Goal: Book appointment/travel/reservation

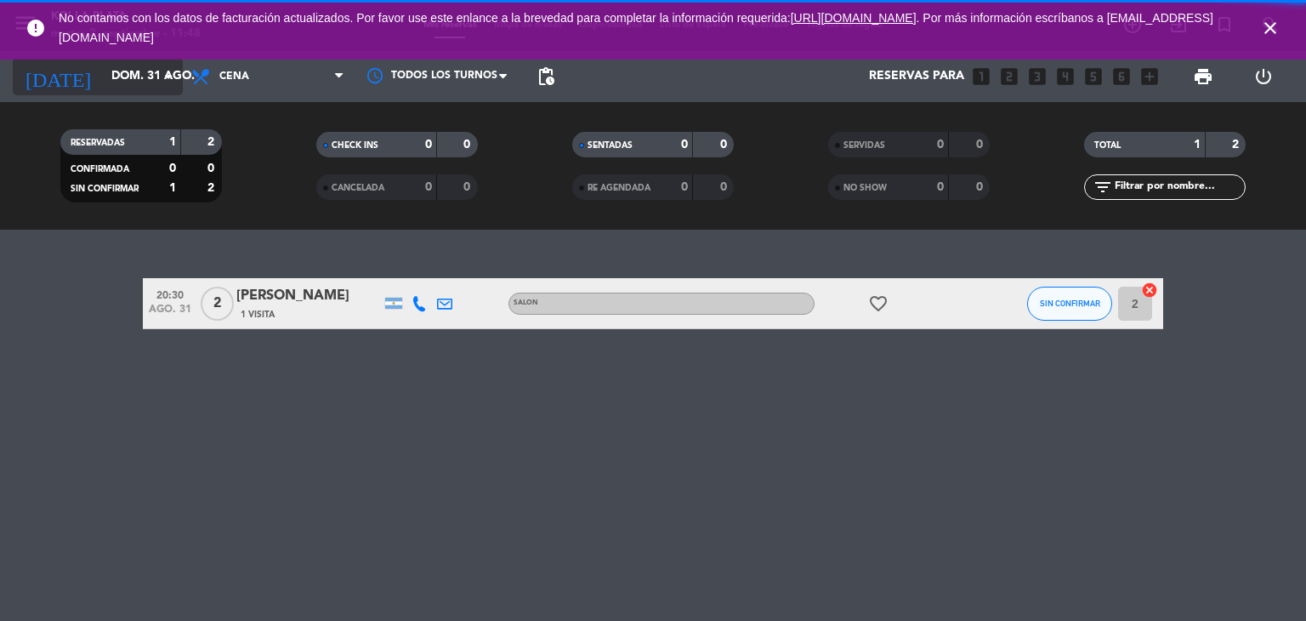
click at [151, 79] on input "dom. 31 ago." at bounding box center [184, 76] width 162 height 31
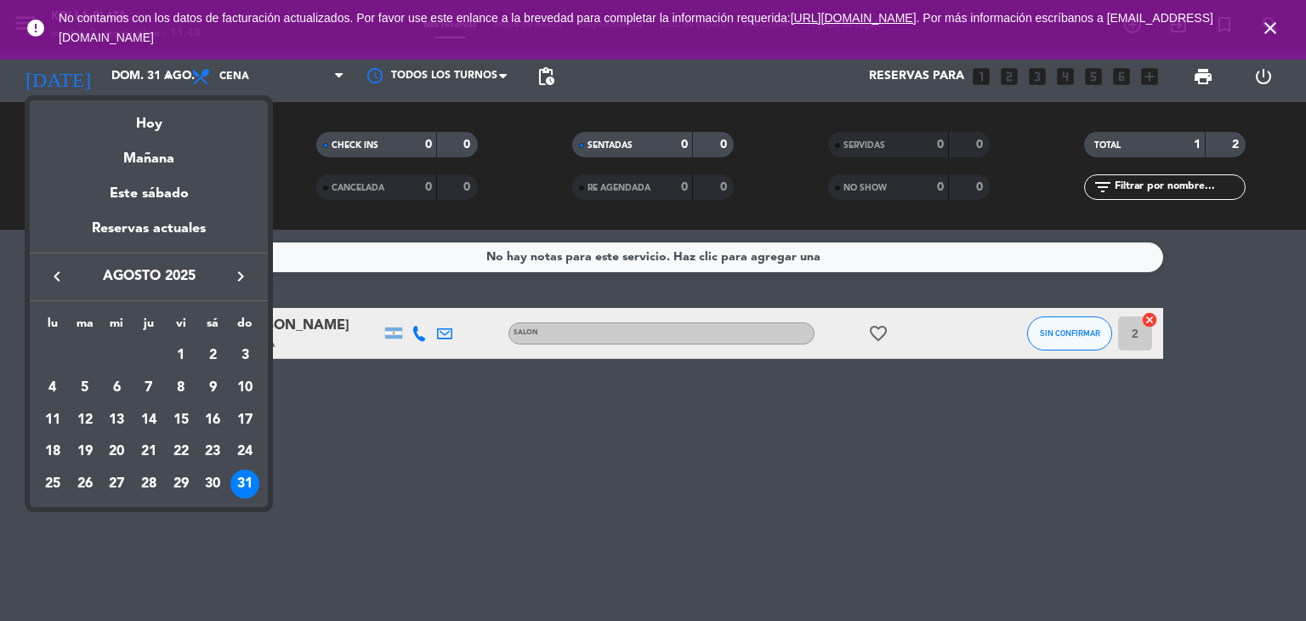
click at [231, 277] on icon "keyboard_arrow_right" at bounding box center [240, 276] width 20 height 20
click at [92, 389] on div "2" at bounding box center [85, 387] width 29 height 29
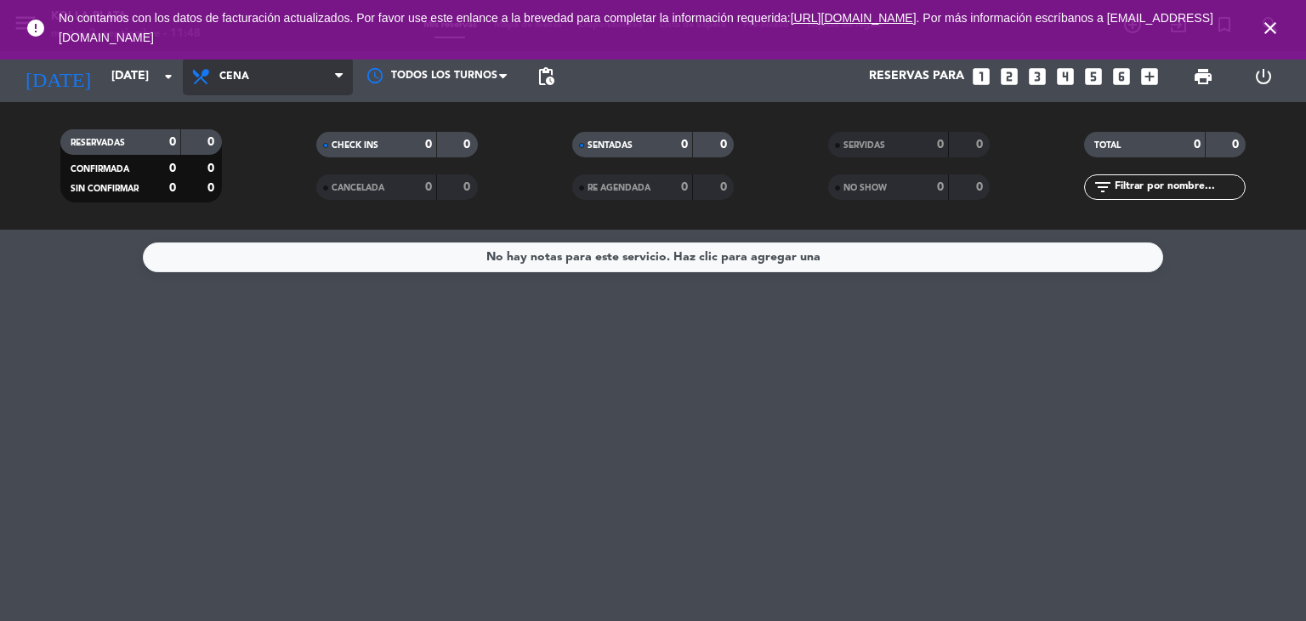
click at [258, 70] on span "Cena" at bounding box center [268, 76] width 170 height 37
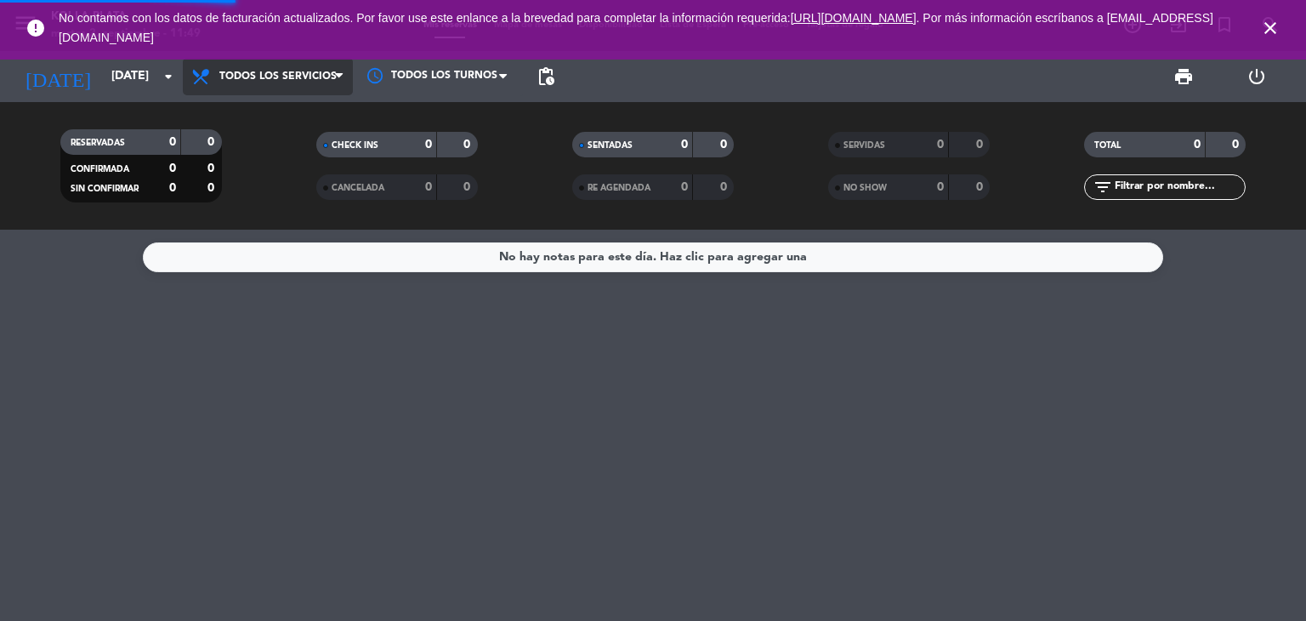
click at [268, 115] on div "menu KOI LA PLATA [DATE] 2. septiembre - 11:49 Mis reservas Mapa de mesas Dispo…" at bounding box center [653, 115] width 1306 height 230
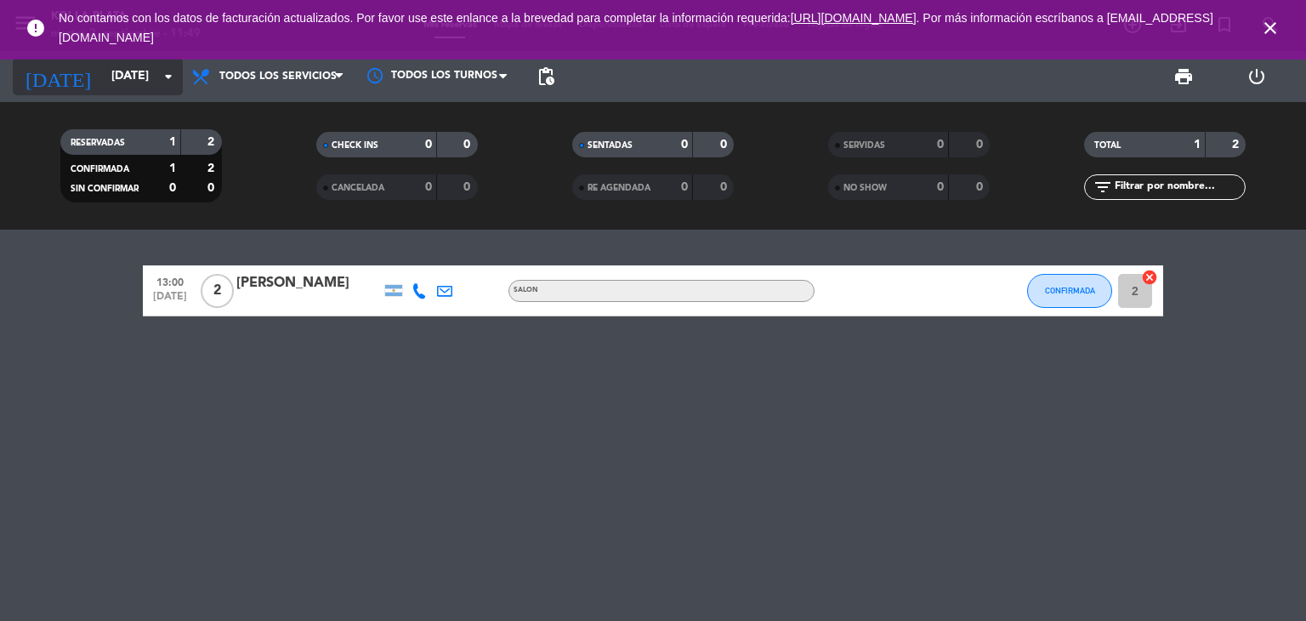
click at [105, 88] on input "[DATE]" at bounding box center [184, 76] width 162 height 31
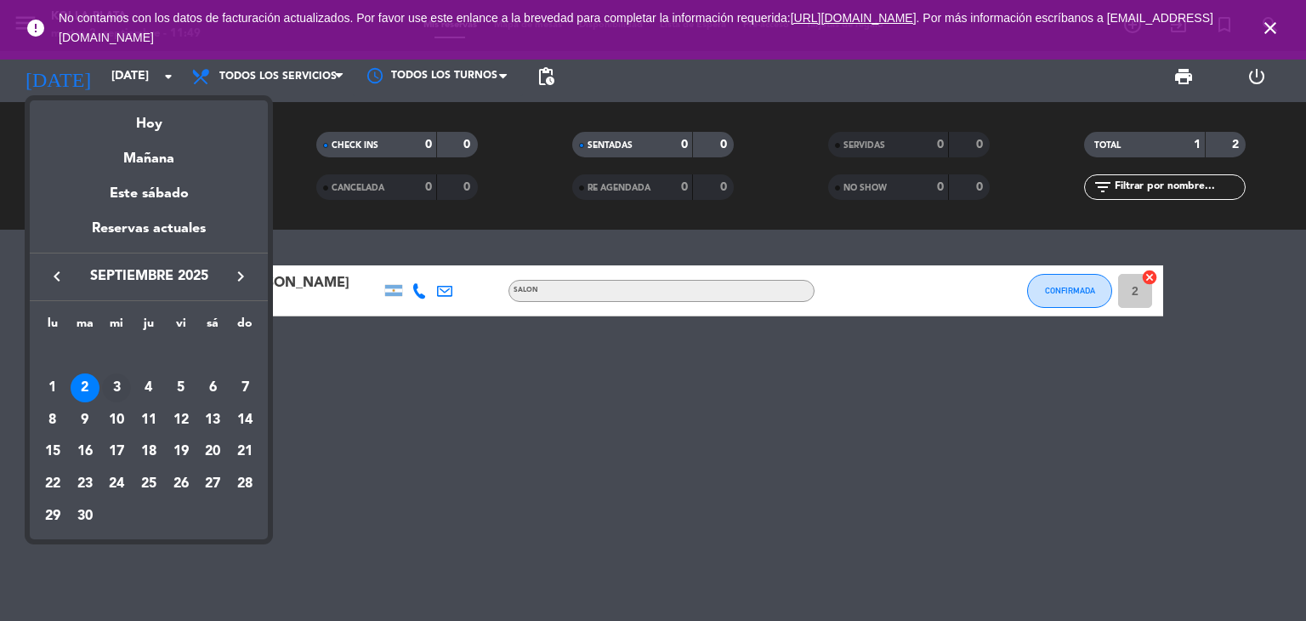
click at [119, 388] on div "3" at bounding box center [116, 387] width 29 height 29
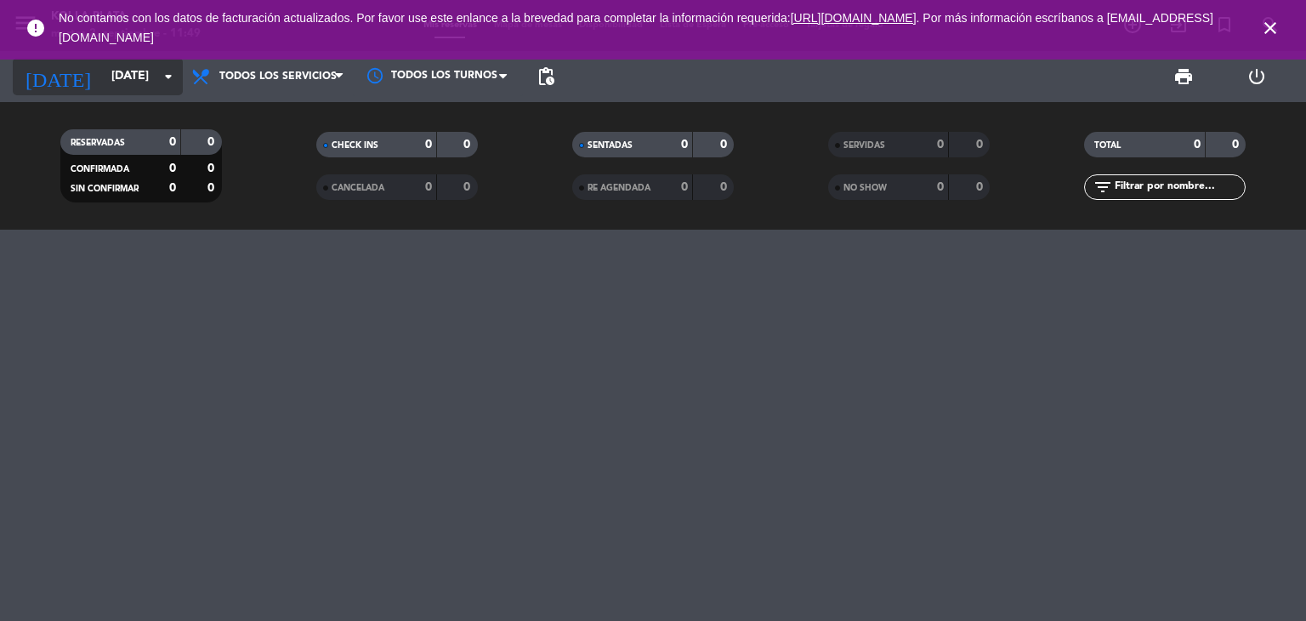
click at [112, 83] on input "[DATE]" at bounding box center [184, 76] width 162 height 31
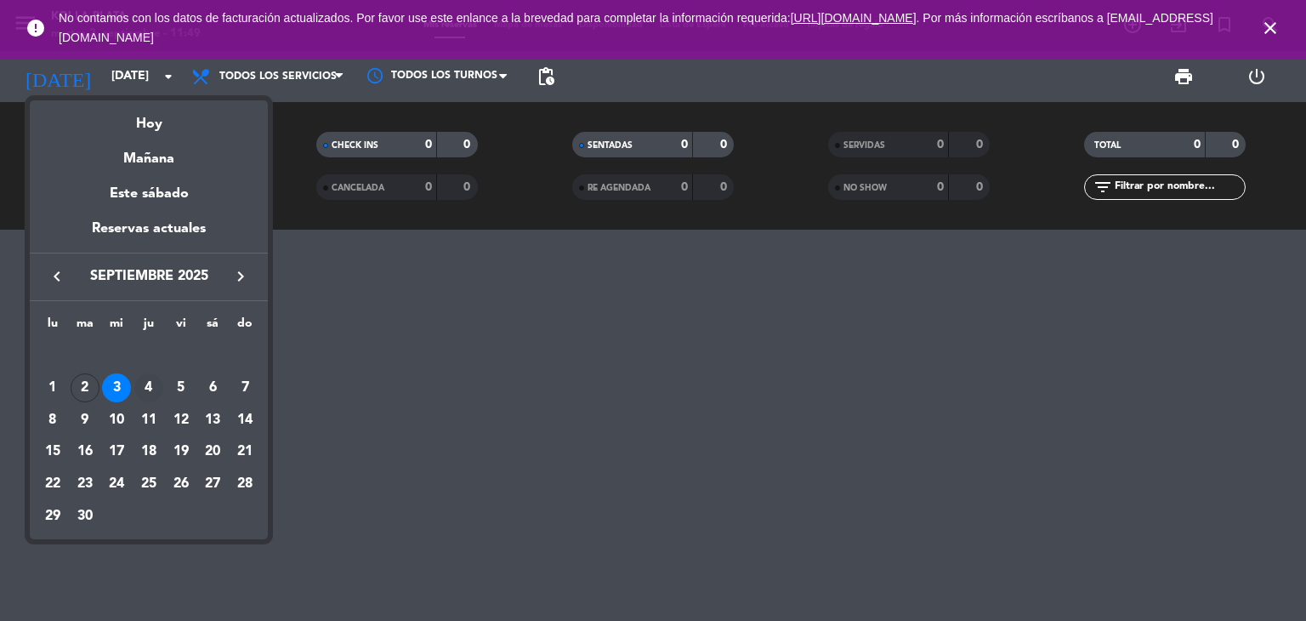
click at [150, 392] on div "4" at bounding box center [148, 387] width 29 height 29
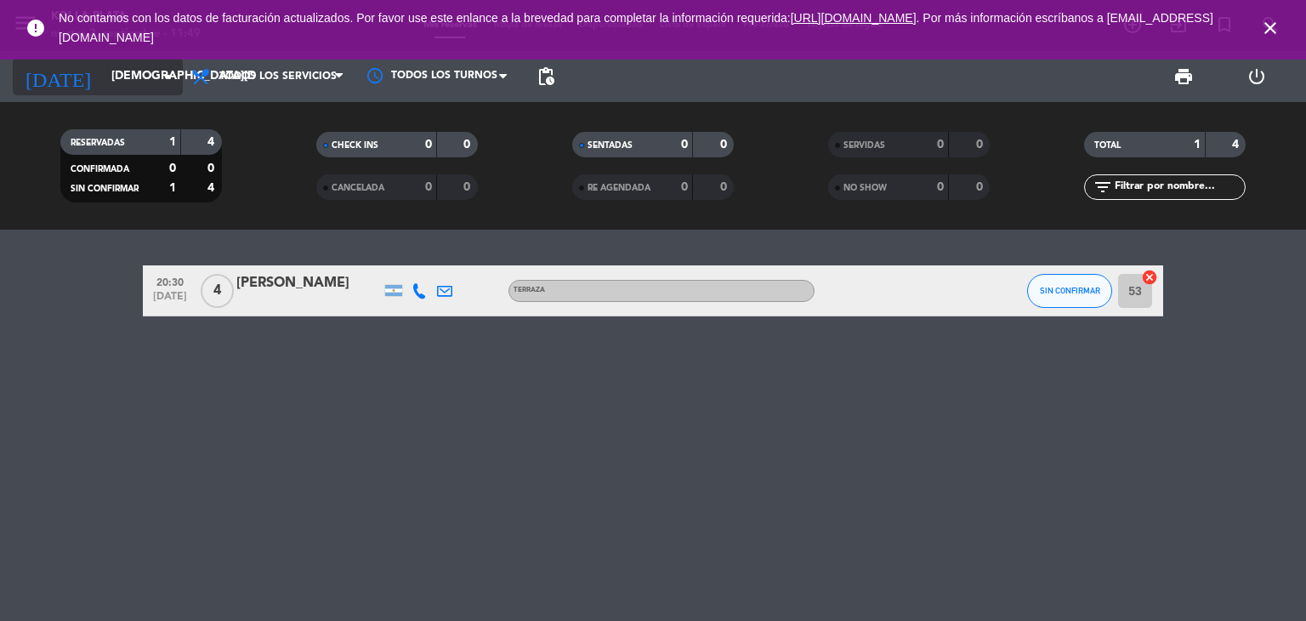
click at [126, 69] on input "[DEMOGRAPHIC_DATA][DATE]" at bounding box center [184, 76] width 162 height 31
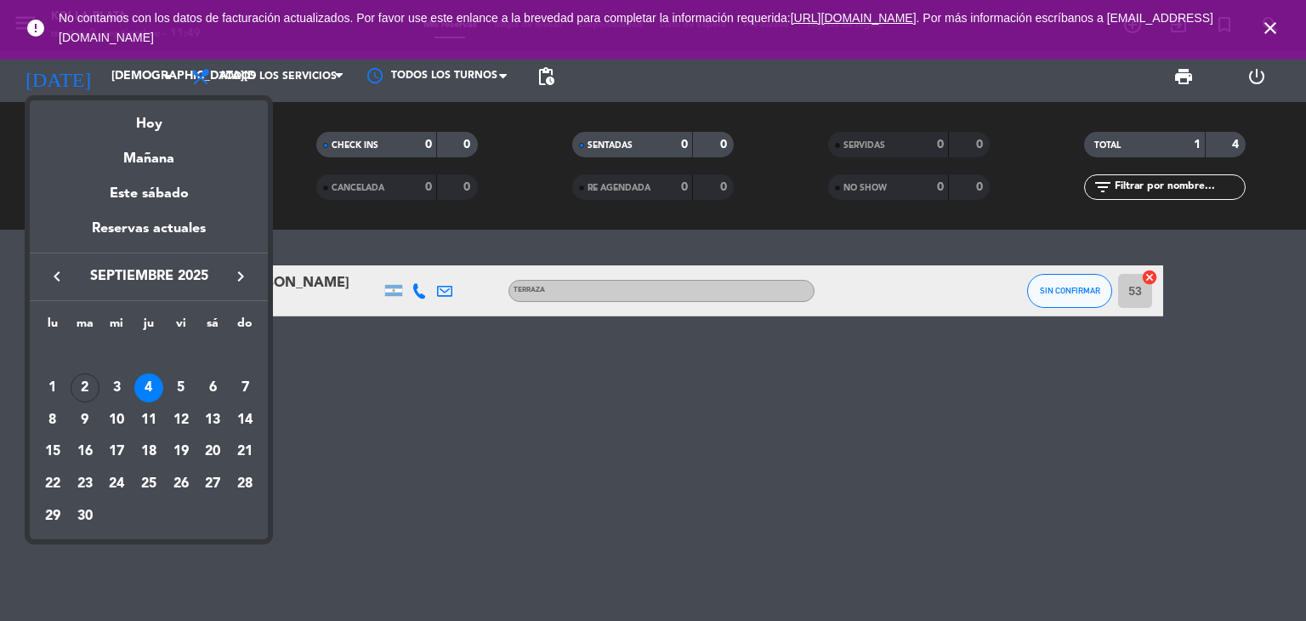
click at [181, 386] on div "5" at bounding box center [181, 387] width 29 height 29
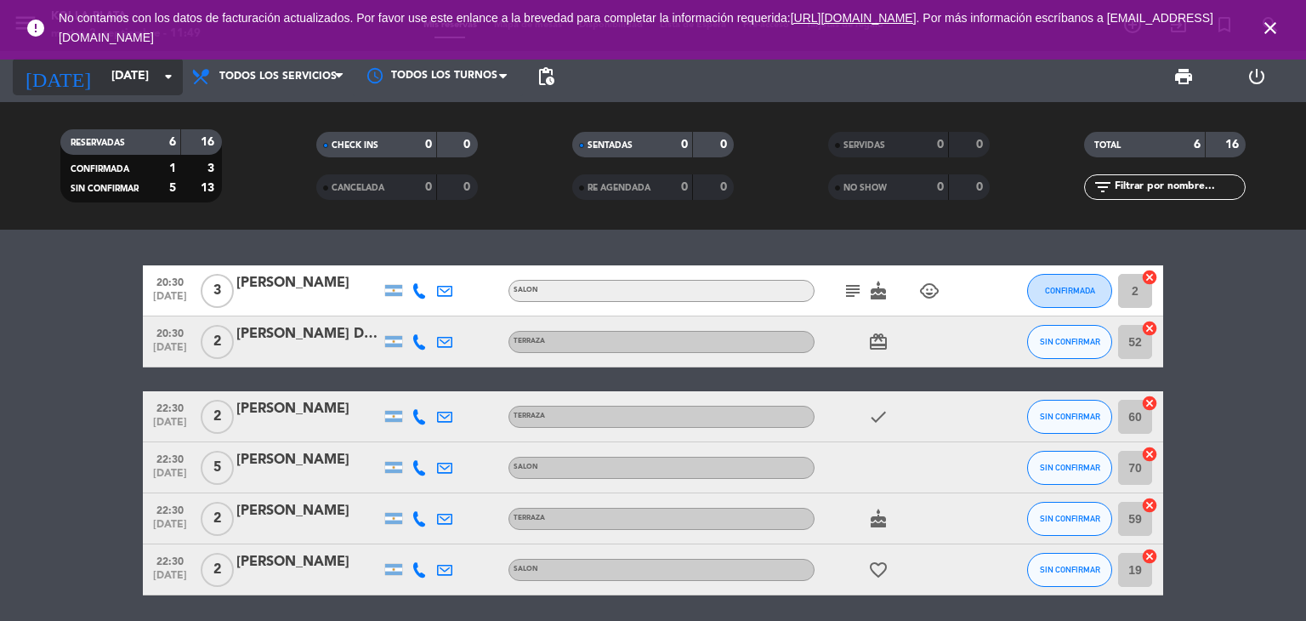
click at [123, 82] on input "[DATE]" at bounding box center [184, 76] width 162 height 31
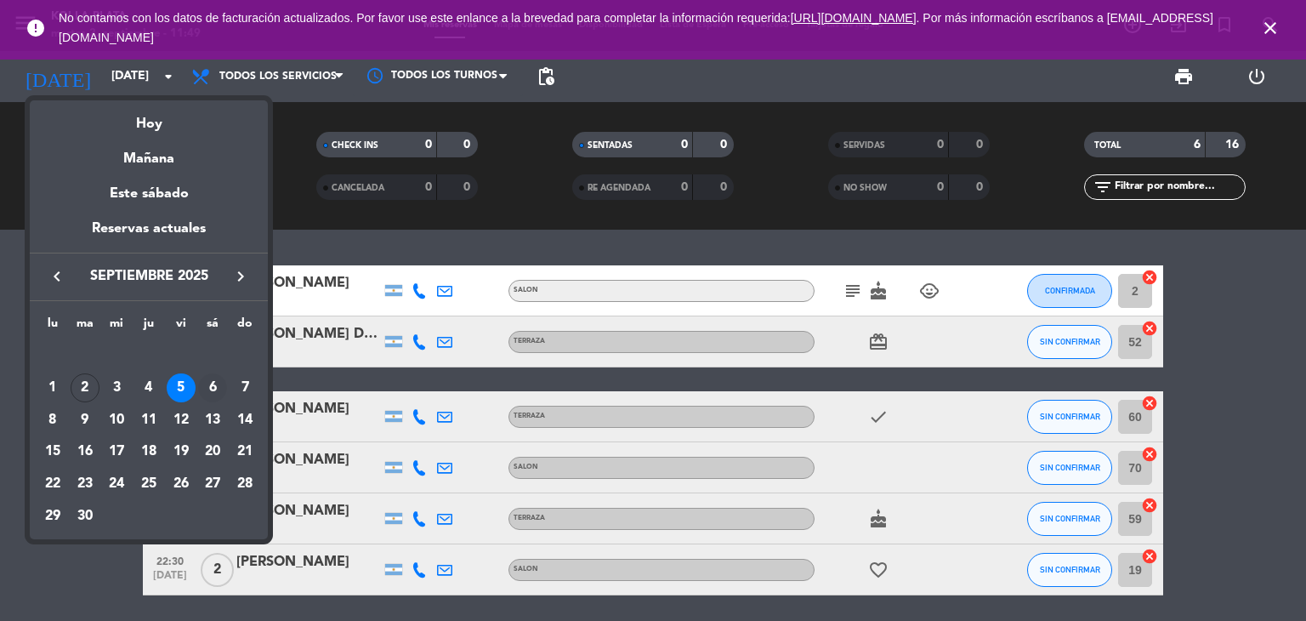
click at [214, 394] on div "6" at bounding box center [212, 387] width 29 height 29
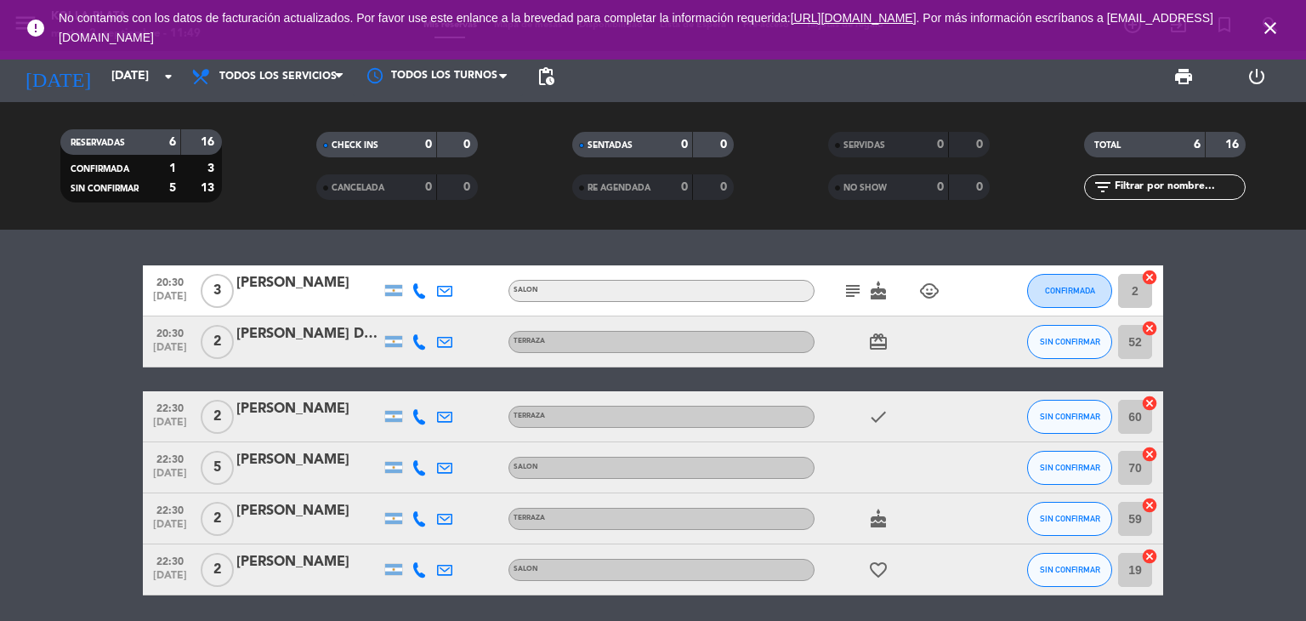
type input "[DATE]"
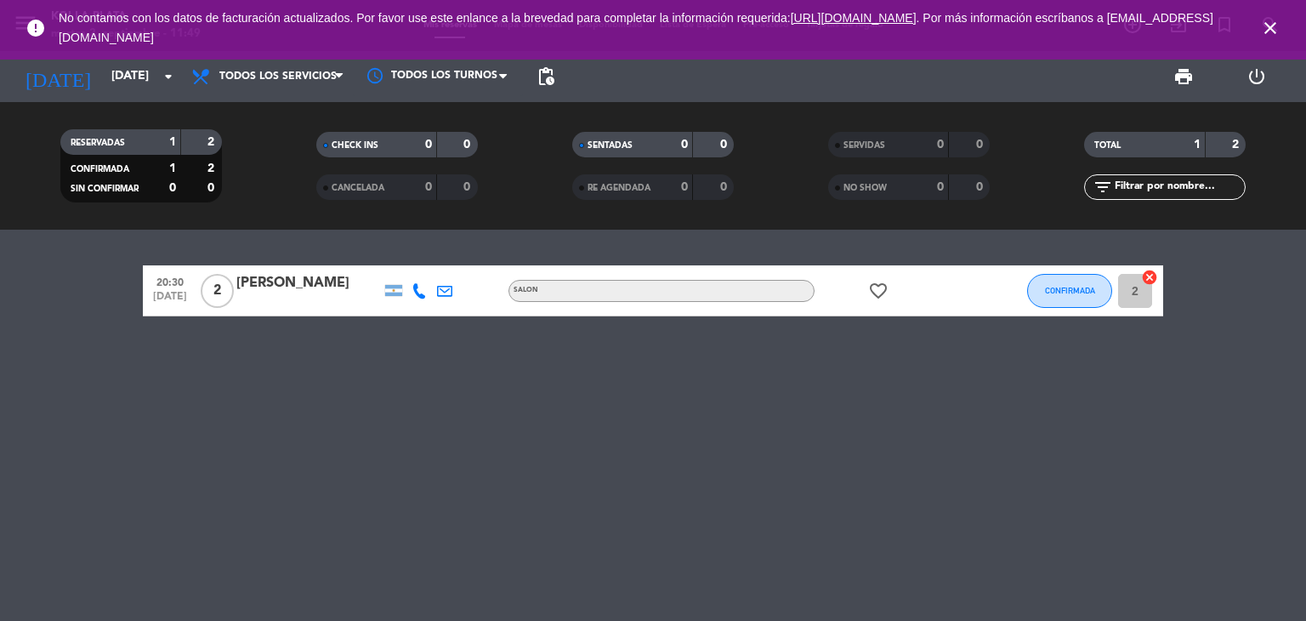
click at [1263, 29] on icon "close" at bounding box center [1270, 28] width 20 height 20
